Goal: Find specific page/section: Find specific page/section

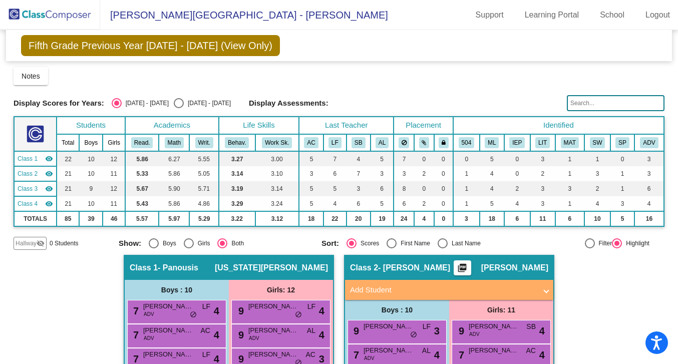
click at [193, 98] on label "[DATE] - [DATE]" at bounding box center [202, 103] width 57 height 10
click at [179, 108] on input "[DATE] - [DATE]" at bounding box center [178, 108] width 1 height 1
radio input "true"
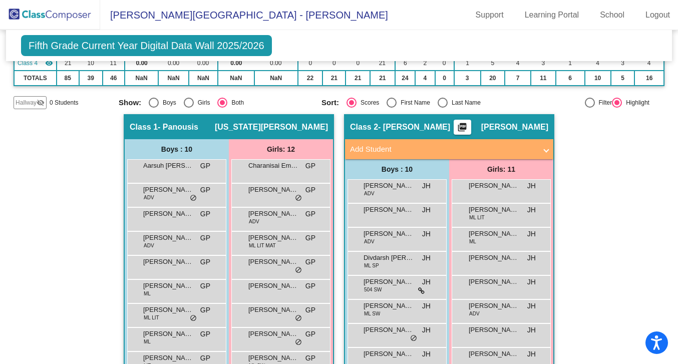
scroll to position [143, 0]
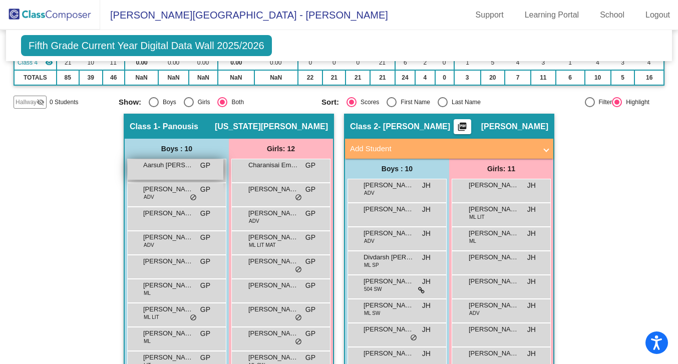
click at [174, 169] on span "Aarsuh [PERSON_NAME]" at bounding box center [168, 165] width 50 height 10
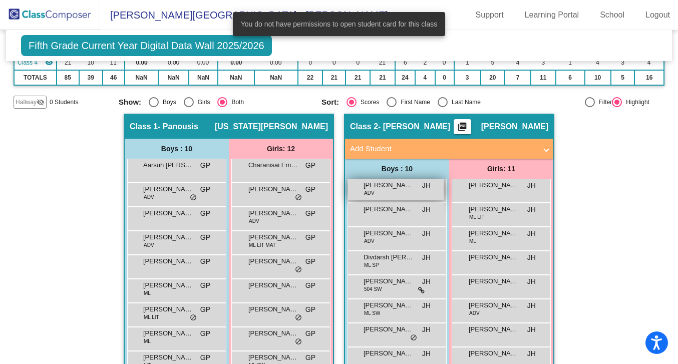
click at [433, 195] on div "[PERSON_NAME] ADV JH lock do_not_disturb_alt" at bounding box center [396, 189] width 96 height 21
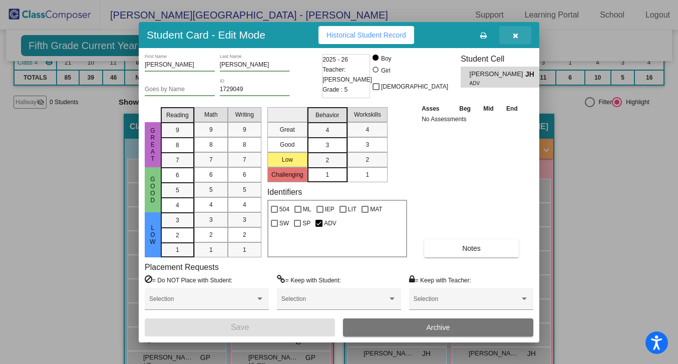
click at [515, 30] on button "button" at bounding box center [515, 35] width 32 height 18
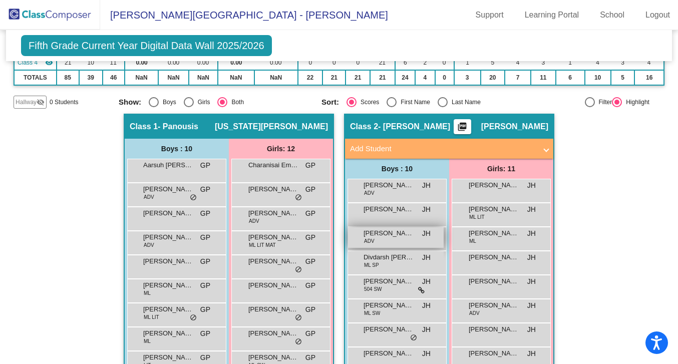
click at [402, 237] on span "[PERSON_NAME]" at bounding box center [389, 233] width 50 height 10
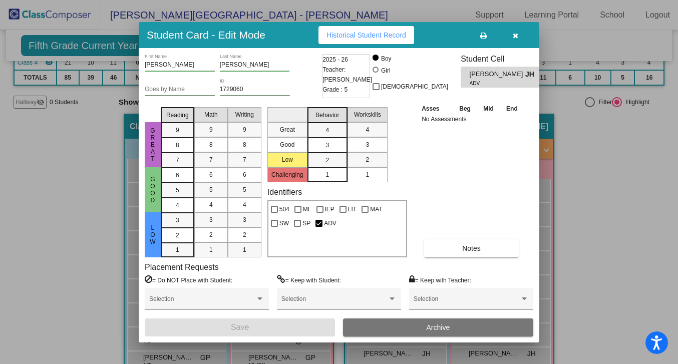
click at [519, 35] on button "button" at bounding box center [515, 35] width 32 height 18
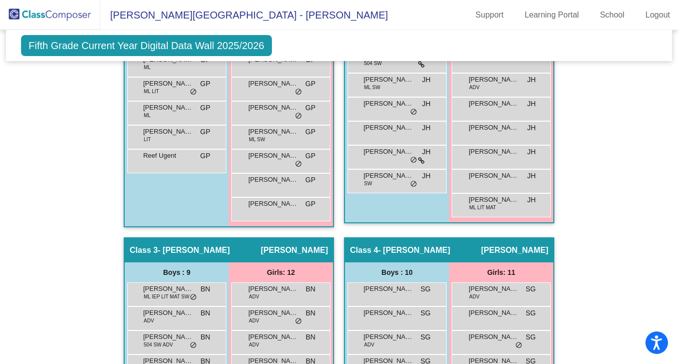
scroll to position [366, 0]
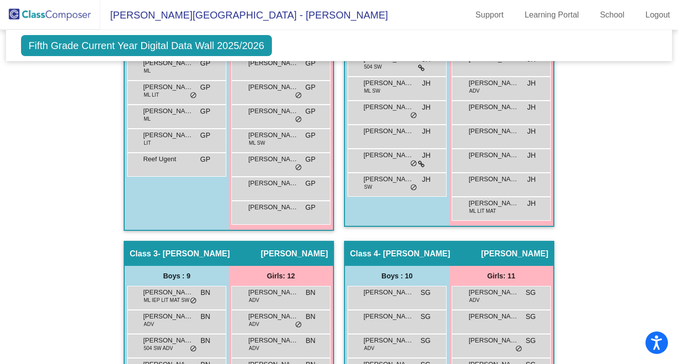
click at [486, 201] on span "[PERSON_NAME]" at bounding box center [494, 203] width 50 height 10
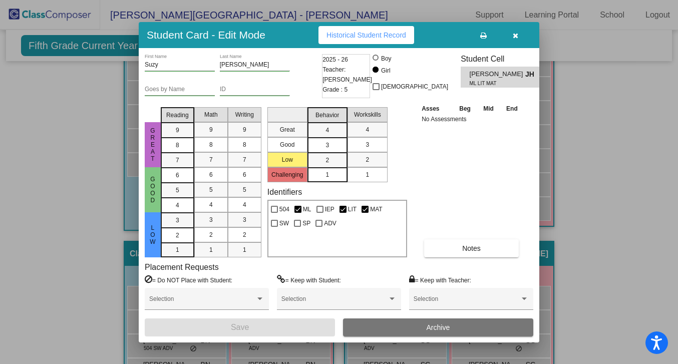
click at [518, 37] on button "button" at bounding box center [515, 35] width 32 height 18
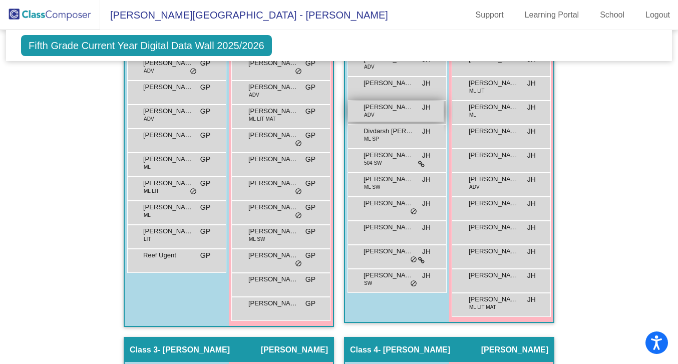
scroll to position [269, 0]
